Goal: Information Seeking & Learning: Check status

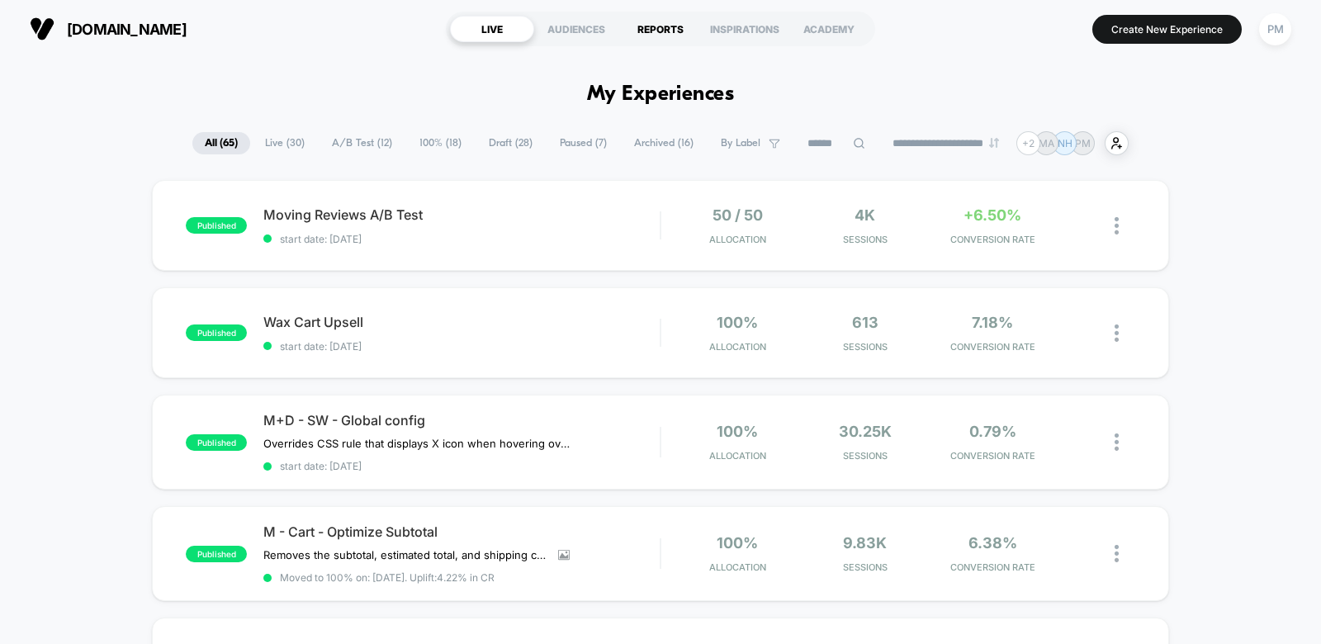
click at [648, 33] on div "REPORTS" at bounding box center [660, 29] width 84 height 26
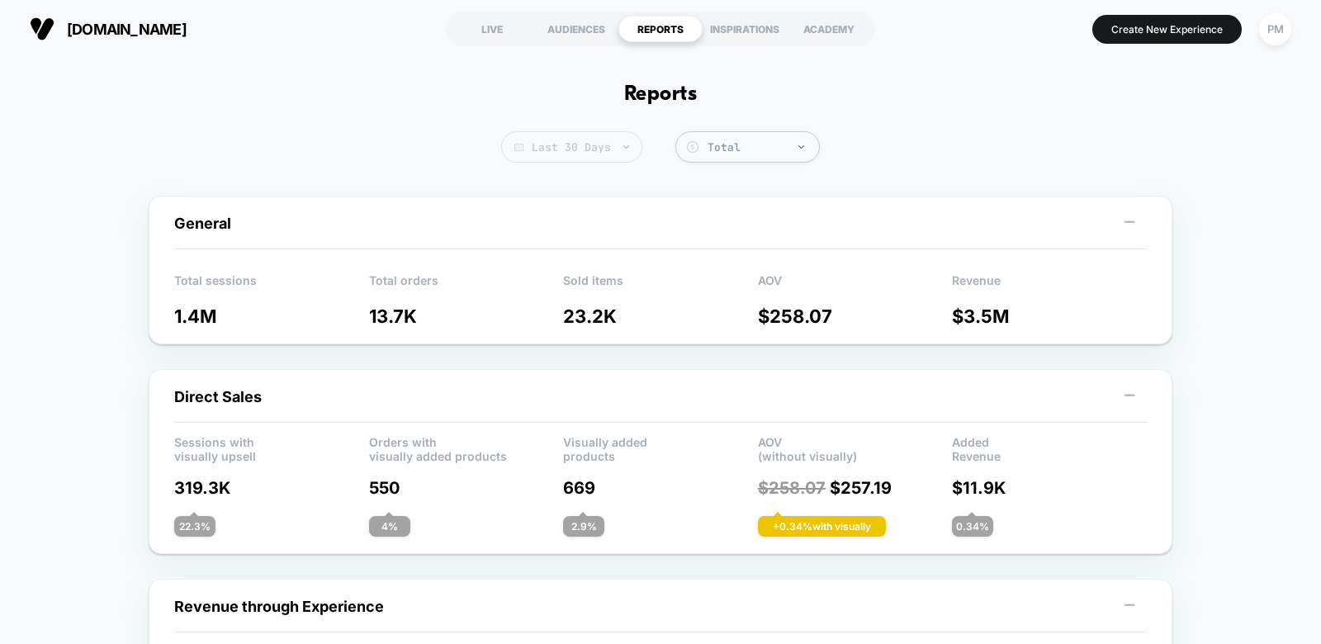
click at [572, 159] on span "Last 30 Days" at bounding box center [571, 146] width 141 height 31
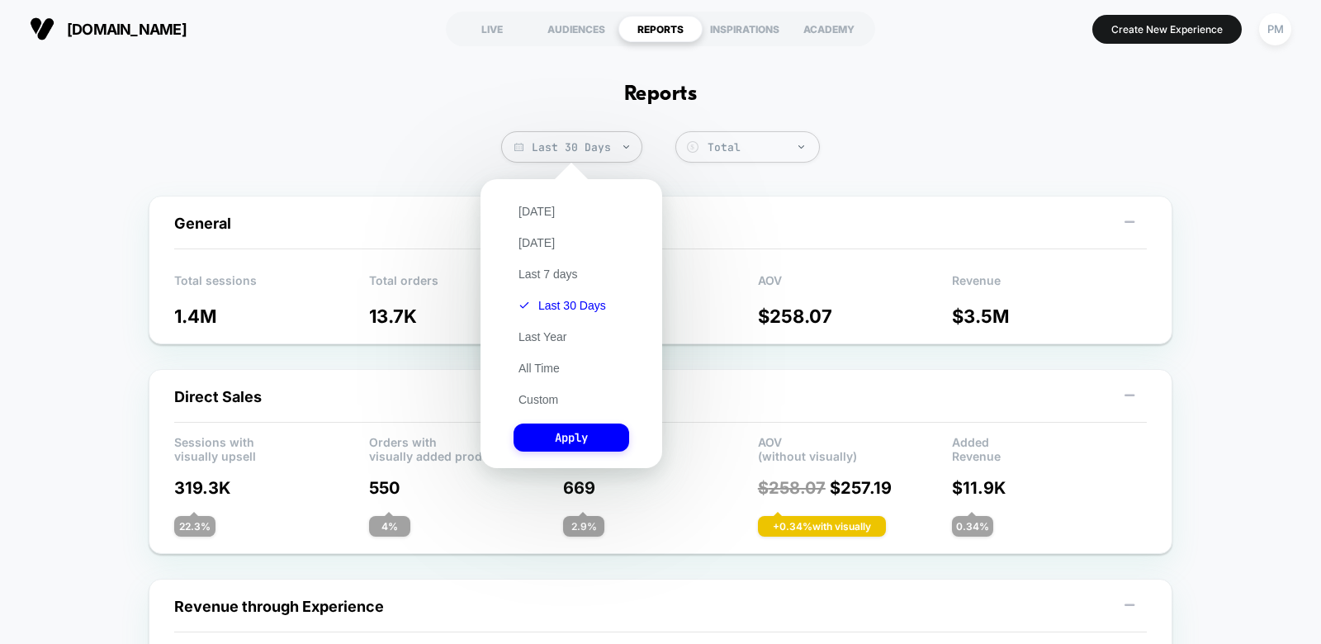
click at [551, 409] on div "[DATE] [DATE] Last 7 days Last 30 Days Last Year All Time Custom Apply" at bounding box center [571, 323] width 165 height 272
click at [548, 403] on button "Custom" at bounding box center [538, 399] width 50 height 15
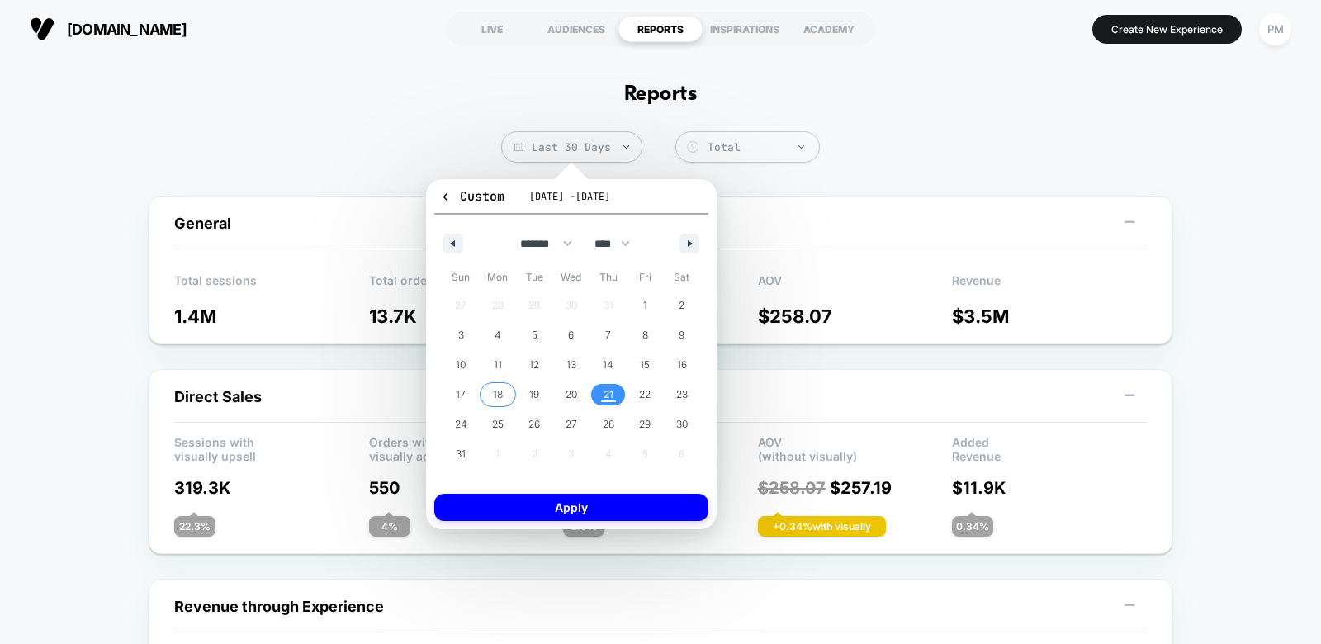
click at [506, 390] on span "18" at bounding box center [498, 394] width 37 height 21
click at [603, 389] on span "21" at bounding box center [608, 395] width 10 height 30
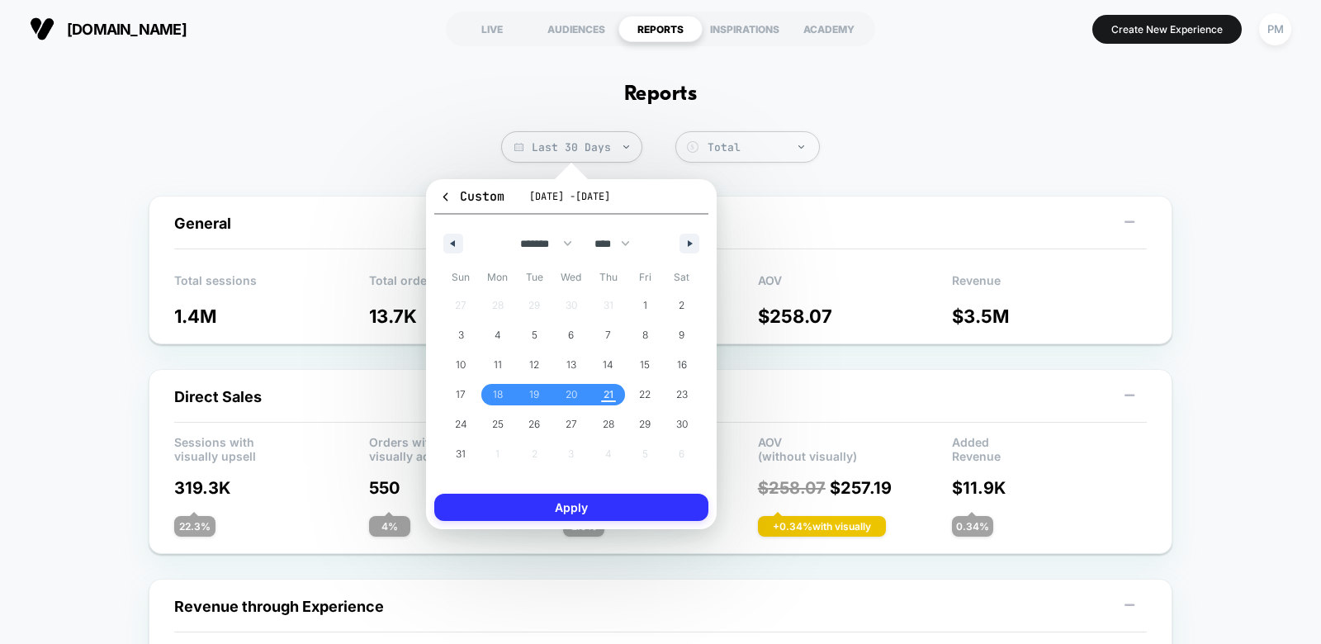
click at [602, 509] on button "Apply" at bounding box center [571, 507] width 274 height 27
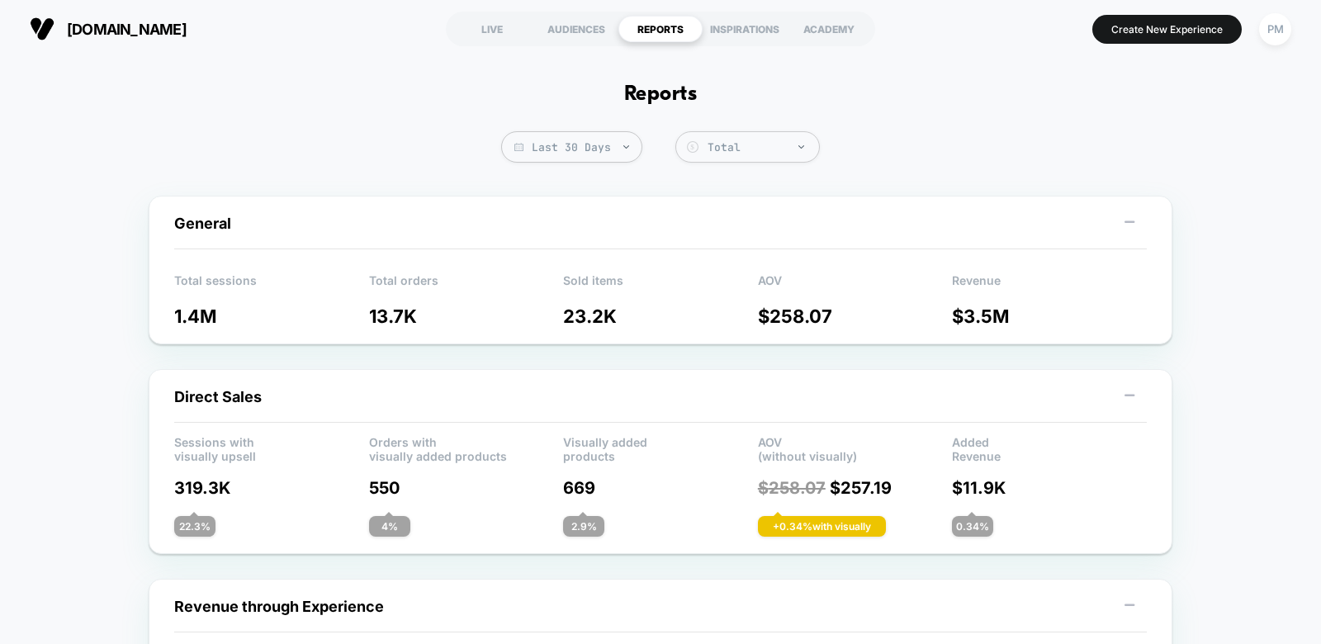
click at [646, 33] on div "REPORTS" at bounding box center [660, 29] width 84 height 26
click at [607, 141] on span "Last 30 Days" at bounding box center [571, 146] width 141 height 31
select select "*"
select select "****"
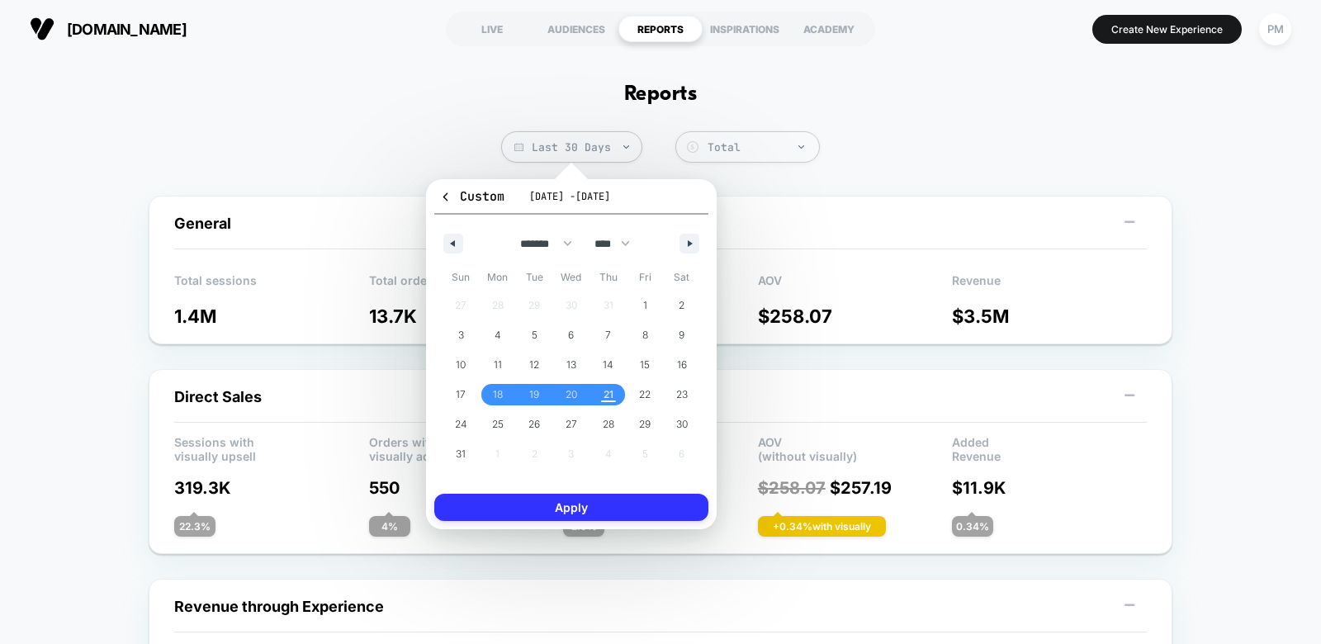
click at [600, 517] on button "Apply" at bounding box center [571, 507] width 274 height 27
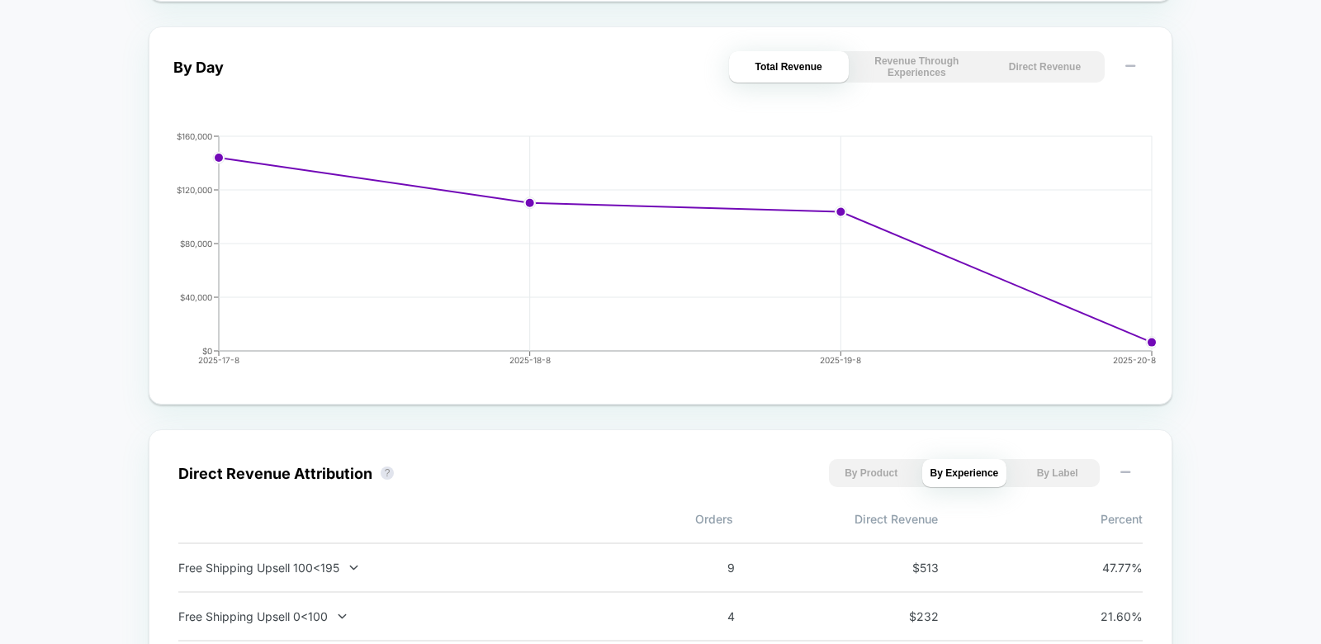
scroll to position [981, 0]
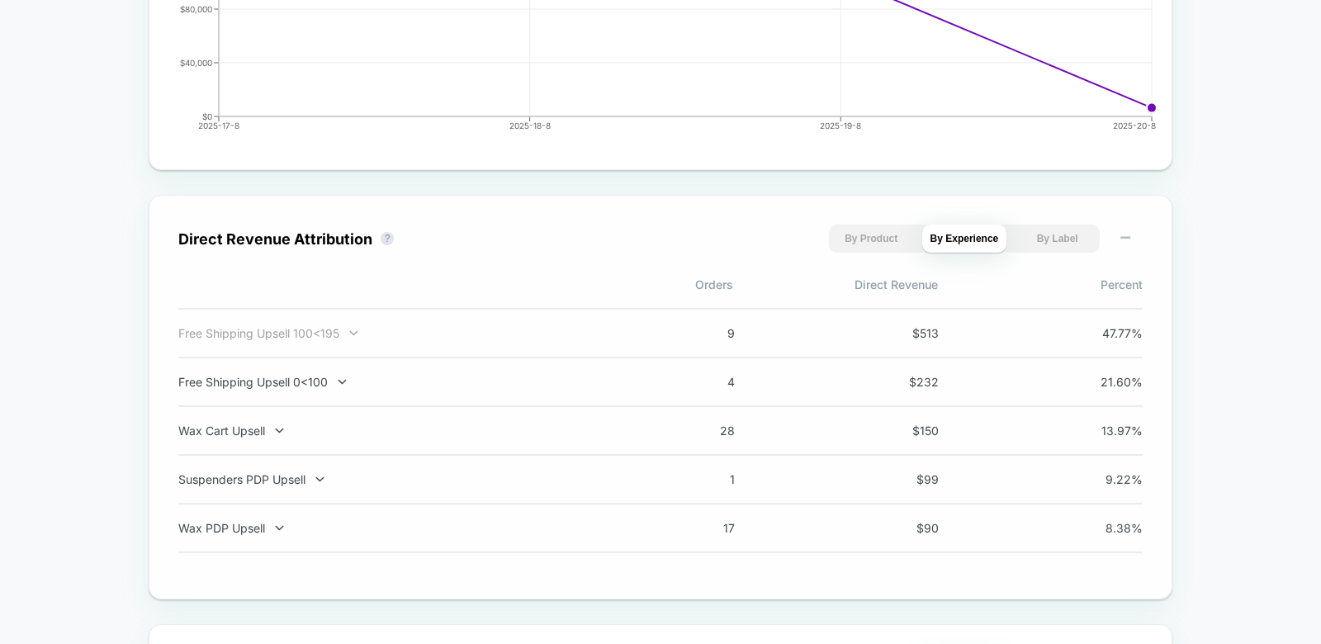
click at [323, 329] on div "Free Shipping Upsell 100<195" at bounding box center [395, 333] width 434 height 14
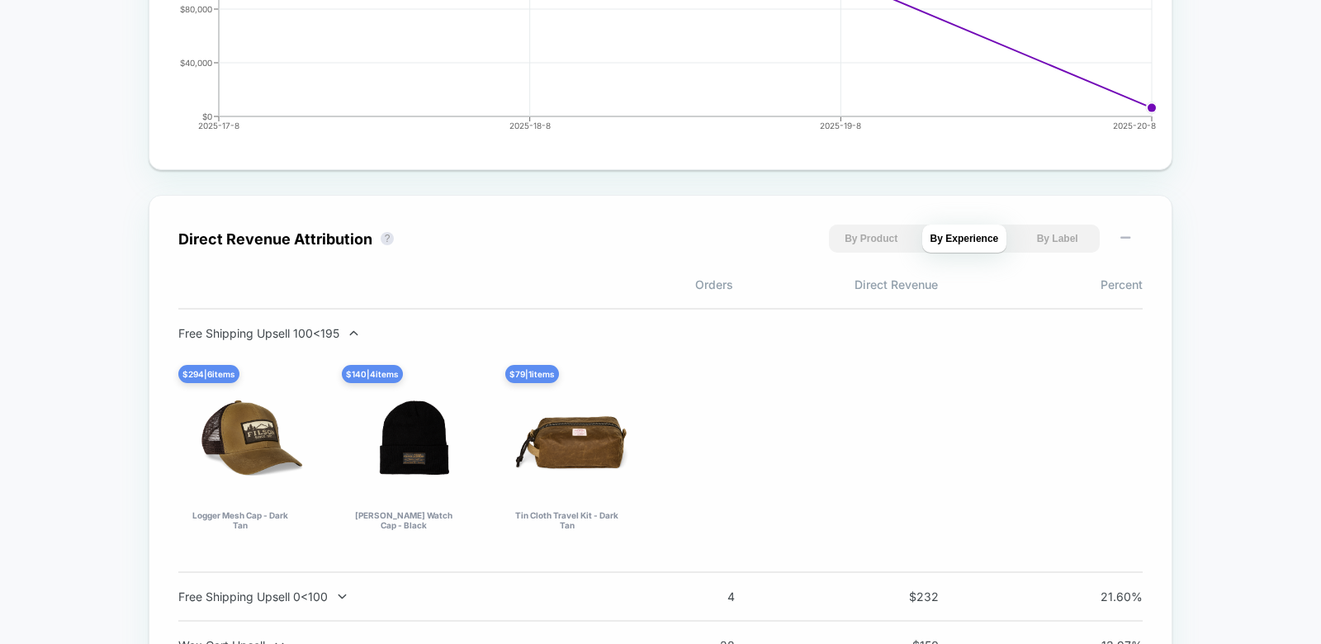
click at [315, 339] on div "Free Shipping Upsell 100<195 $ 294 | 6 items Logger Mesh Cap - Dark Tan $ 140 |…" at bounding box center [660, 440] width 964 height 229
click at [311, 330] on div "Free Shipping Upsell 100<195" at bounding box center [395, 333] width 434 height 14
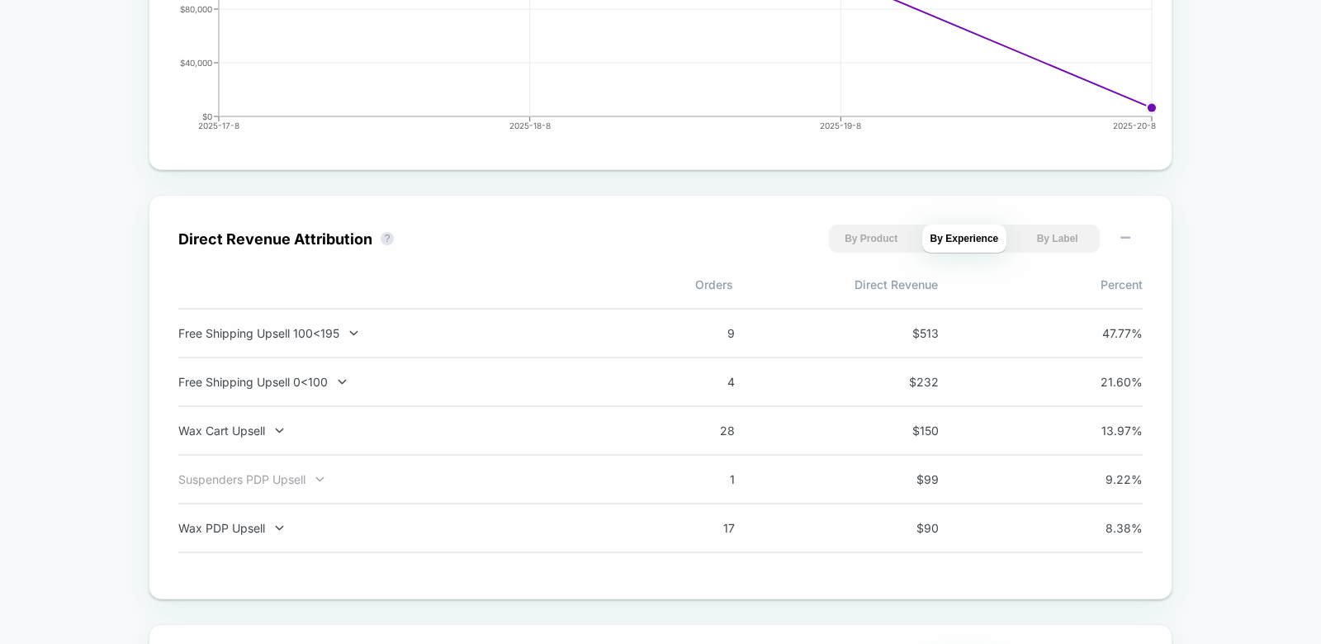
click at [296, 484] on div "Suspenders PDP Upsell" at bounding box center [395, 479] width 434 height 14
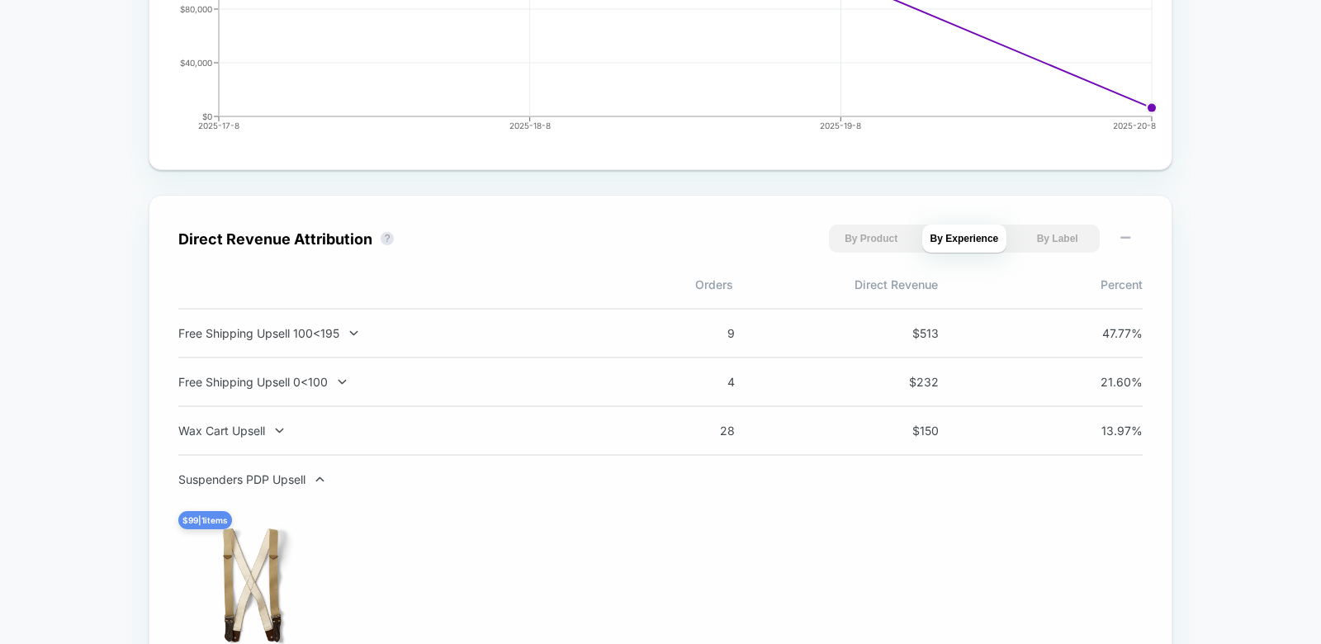
click at [296, 484] on div "Suspenders PDP Upsell" at bounding box center [395, 479] width 434 height 14
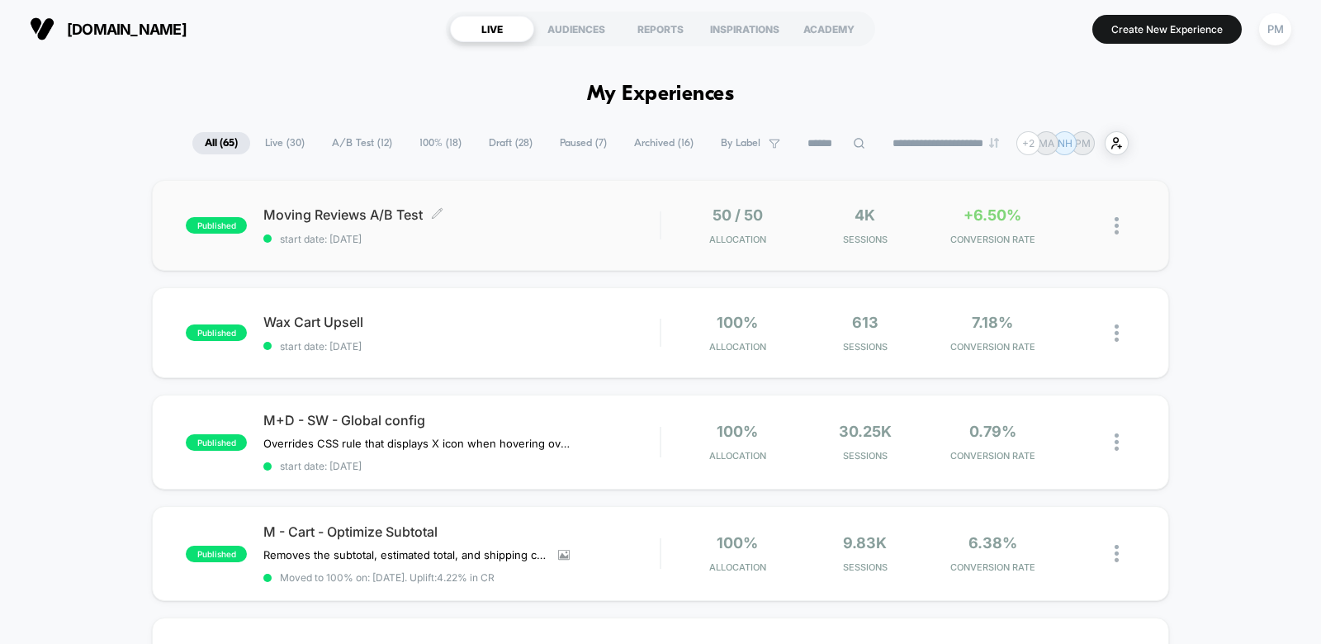
click at [463, 215] on span "Moving Reviews A/B Test Click to edit experience details" at bounding box center [461, 214] width 396 height 17
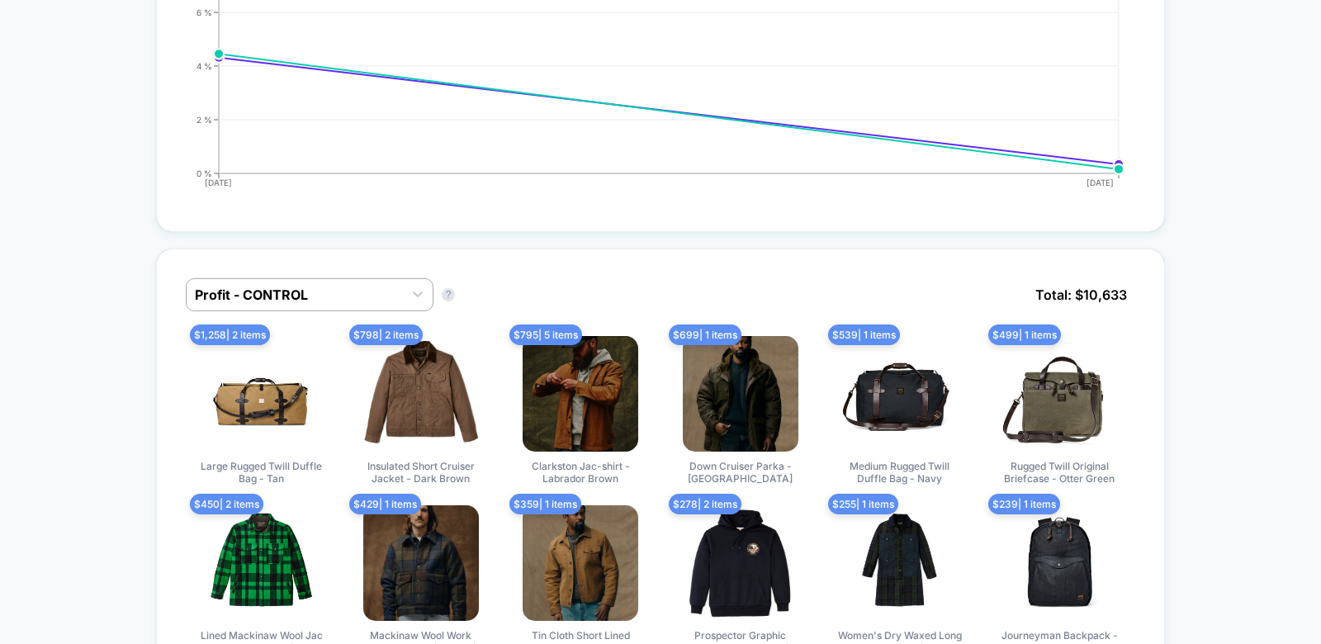
scroll to position [904, 0]
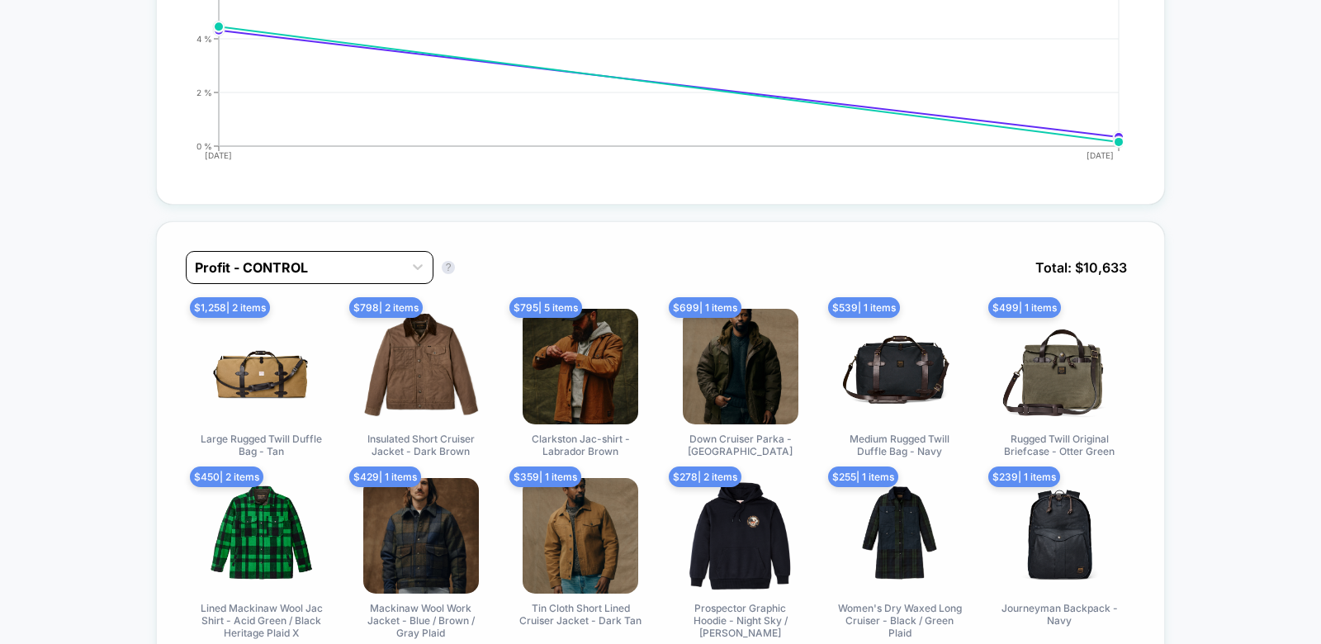
click at [283, 270] on div at bounding box center [295, 268] width 200 height 20
